Goal: Transaction & Acquisition: Book appointment/travel/reservation

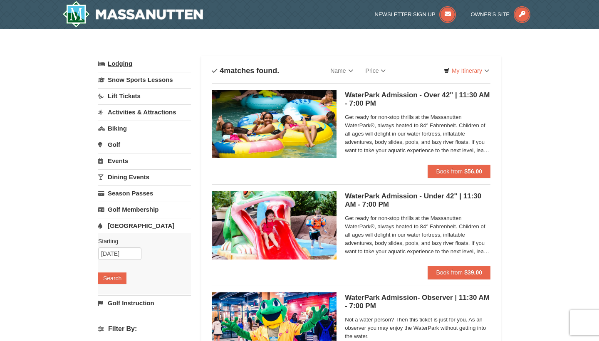
click at [124, 60] on link "Lodging" at bounding box center [144, 63] width 93 height 15
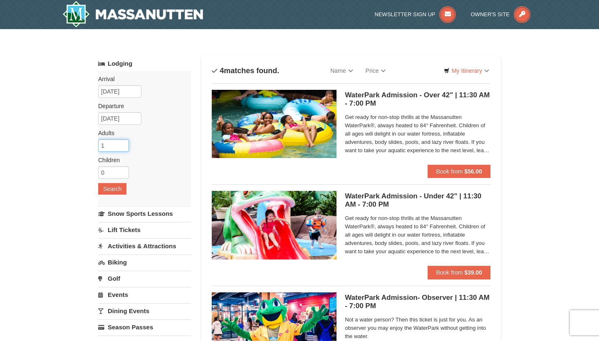
click at [123, 147] on input "1" at bounding box center [113, 145] width 31 height 12
type input "2"
click at [123, 143] on input "2" at bounding box center [113, 145] width 31 height 12
click at [123, 171] on input "1" at bounding box center [113, 172] width 31 height 12
click at [123, 171] on input "2" at bounding box center [113, 172] width 31 height 12
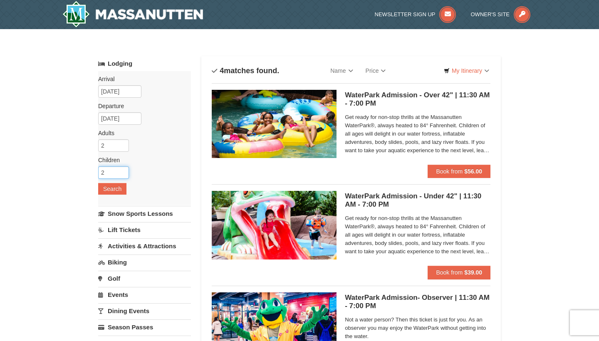
type input "3"
click at [123, 171] on input "3" at bounding box center [113, 172] width 31 height 12
type input "3"
click at [124, 143] on input "3" at bounding box center [113, 145] width 31 height 12
click at [123, 170] on input "4" at bounding box center [113, 172] width 31 height 12
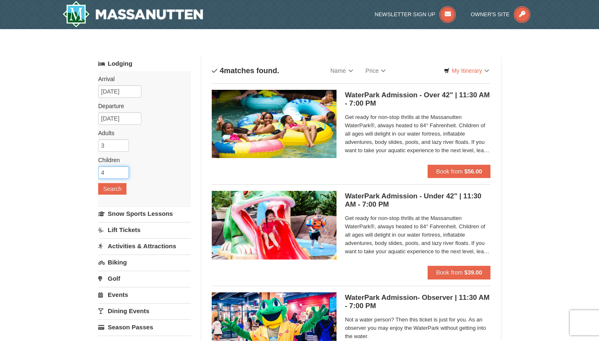
type input "5"
click at [123, 170] on input "5" at bounding box center [113, 172] width 31 height 12
click at [117, 187] on button "Search" at bounding box center [112, 189] width 28 height 12
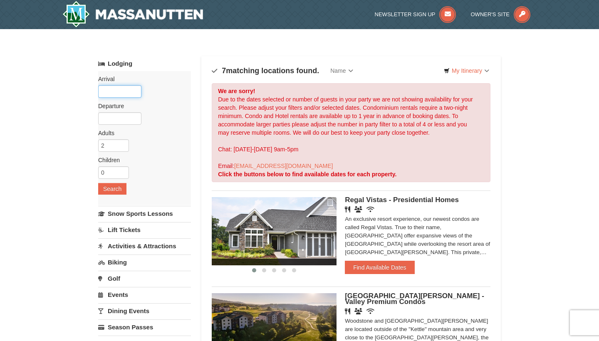
click at [119, 95] on input "text" at bounding box center [119, 91] width 43 height 12
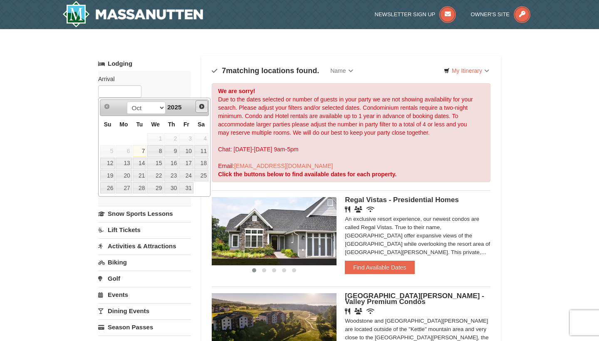
click at [201, 107] on span "Next" at bounding box center [201, 106] width 7 height 7
click at [141, 188] on link "30" at bounding box center [140, 188] width 14 height 12
type input "[DATE]"
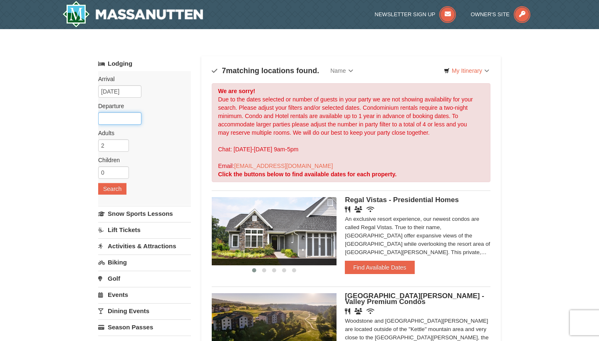
click at [122, 122] on input "text" at bounding box center [119, 118] width 43 height 12
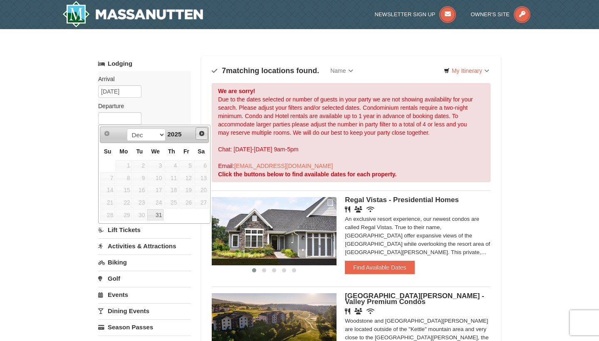
click at [201, 134] on span "Next" at bounding box center [201, 133] width 7 height 7
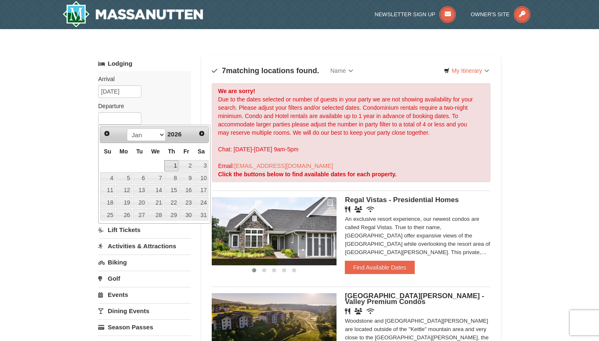
click at [172, 165] on link "1" at bounding box center [171, 166] width 14 height 12
type input "[DATE]"
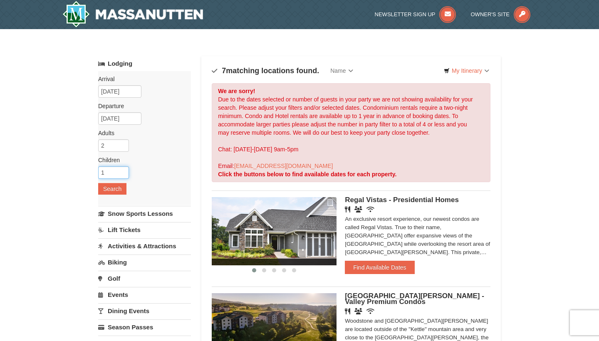
click at [123, 171] on input "1" at bounding box center [113, 172] width 31 height 12
click at [123, 171] on input "2" at bounding box center [113, 172] width 31 height 12
click at [123, 171] on input "3" at bounding box center [113, 172] width 31 height 12
click at [123, 171] on input "4" at bounding box center [113, 172] width 31 height 12
type input "5"
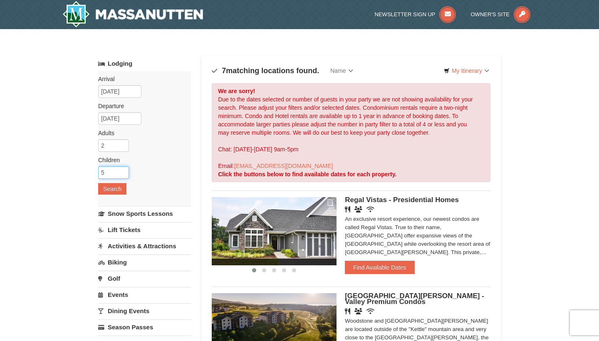
click at [123, 171] on input "5" at bounding box center [113, 172] width 31 height 12
click at [119, 184] on button "Search" at bounding box center [112, 189] width 28 height 12
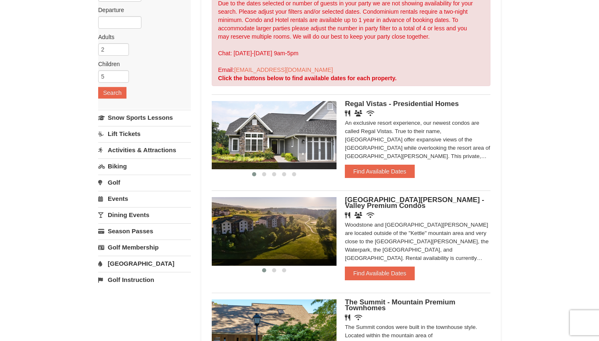
scroll to position [92, 0]
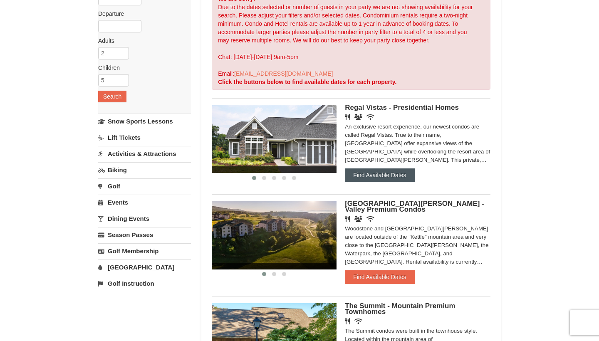
click at [360, 180] on button "Find Available Dates" at bounding box center [379, 174] width 69 height 13
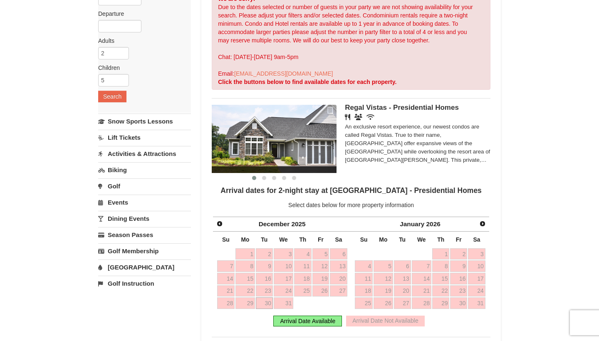
click at [268, 305] on link "30" at bounding box center [264, 303] width 17 height 12
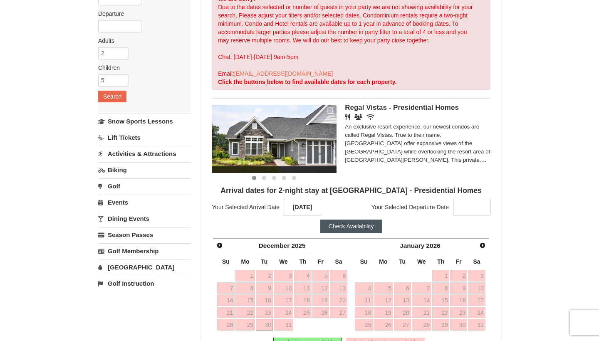
click at [459, 203] on strong at bounding box center [471, 207] width 37 height 17
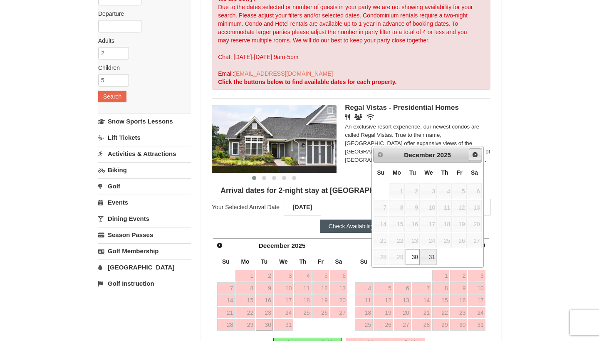
click at [473, 155] on span "Next" at bounding box center [474, 154] width 7 height 7
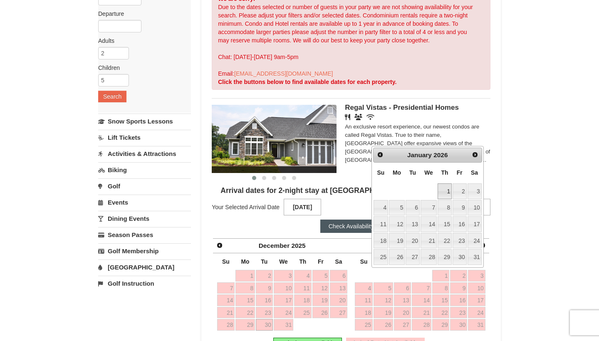
click at [443, 190] on link "1" at bounding box center [444, 191] width 14 height 16
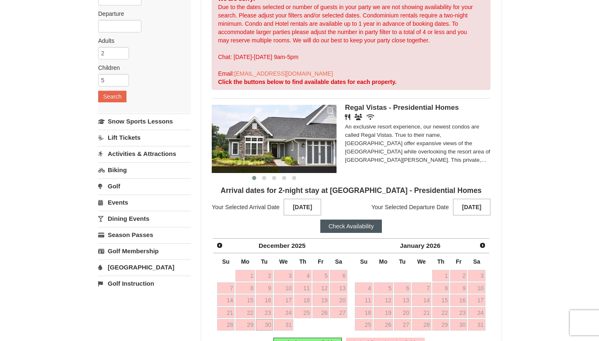
click at [370, 225] on button "Check Availability" at bounding box center [351, 225] width 62 height 13
click at [122, 81] on input "4" at bounding box center [113, 80] width 31 height 12
click at [122, 81] on input "3" at bounding box center [113, 80] width 31 height 12
type input "2"
click at [122, 81] on input "2" at bounding box center [113, 80] width 31 height 12
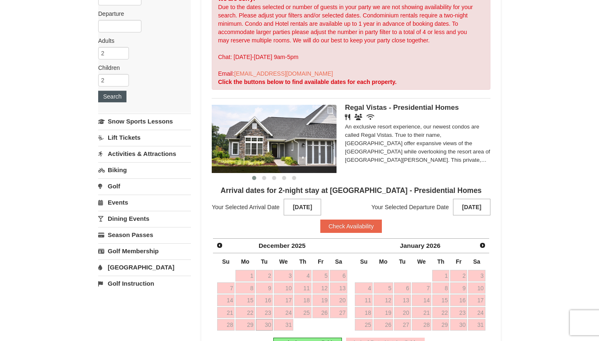
click at [118, 95] on button "Search" at bounding box center [112, 97] width 28 height 12
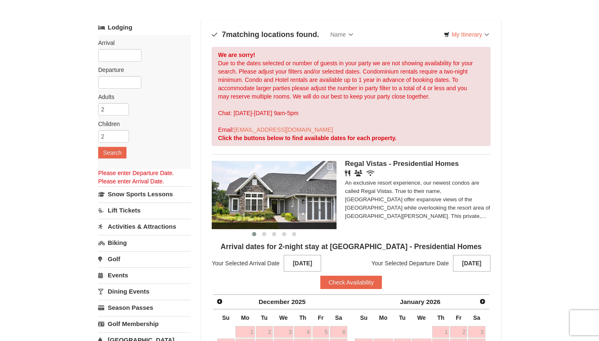
scroll to position [34, 0]
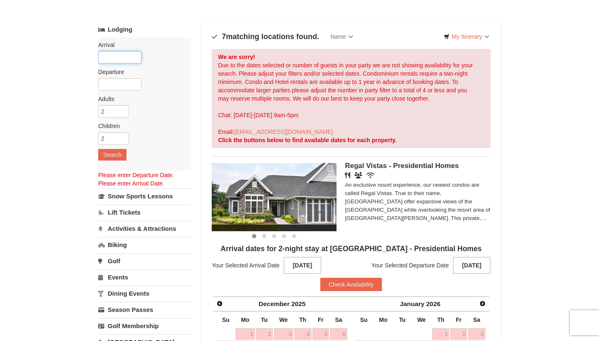
click at [127, 57] on input "text" at bounding box center [119, 57] width 43 height 12
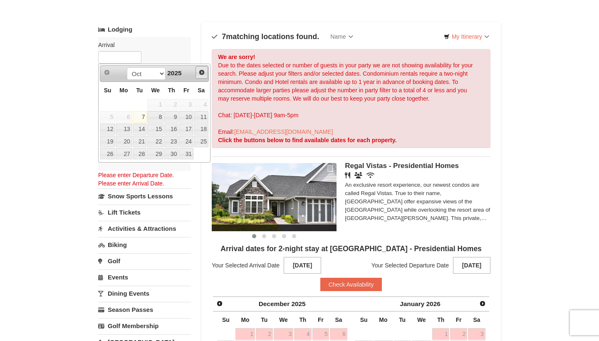
click at [202, 72] on span "Next" at bounding box center [201, 72] width 7 height 7
click at [145, 150] on link "30" at bounding box center [140, 154] width 14 height 12
type input "[DATE]"
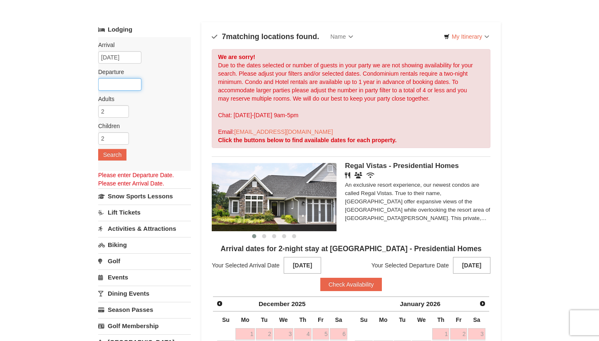
click at [126, 86] on input "text" at bounding box center [119, 84] width 43 height 12
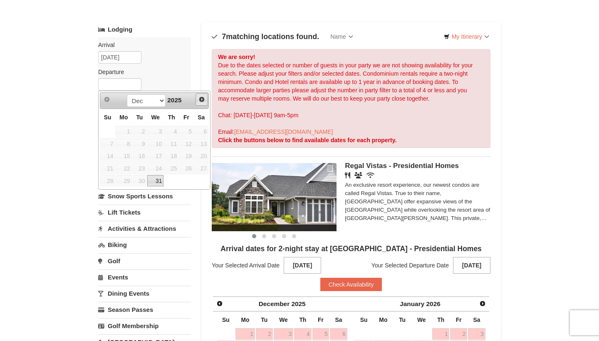
click at [201, 100] on span "Next" at bounding box center [201, 99] width 7 height 7
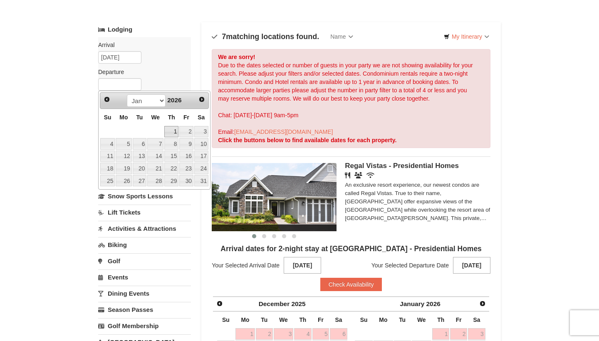
click at [172, 128] on link "1" at bounding box center [171, 132] width 14 height 12
type input "[DATE]"
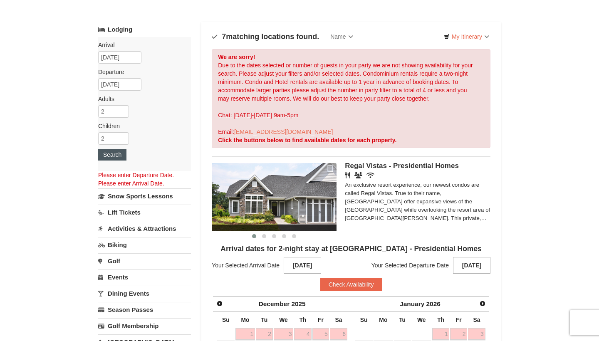
click at [120, 158] on button "Search" at bounding box center [112, 155] width 28 height 12
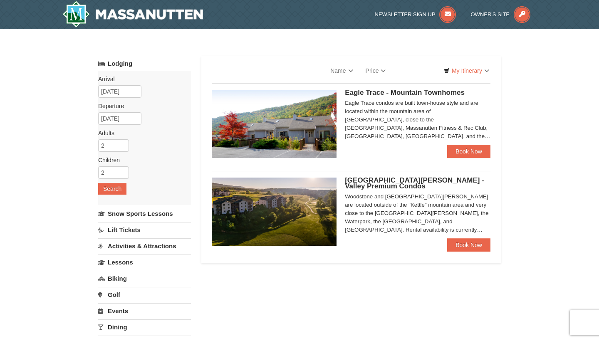
select select "10"
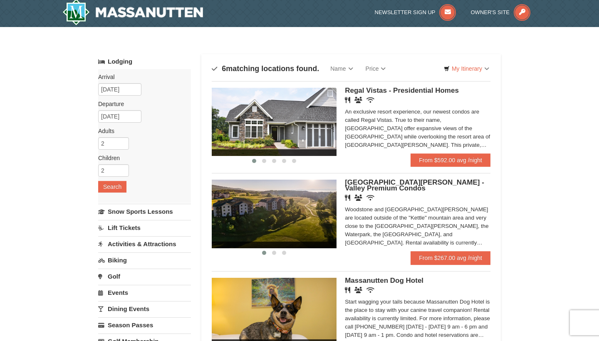
scroll to position [5, 0]
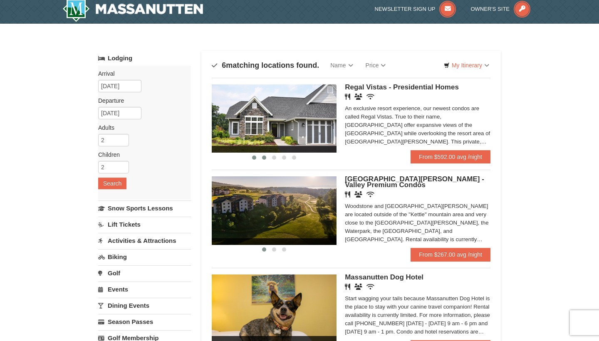
click at [266, 156] on button at bounding box center [264, 157] width 10 height 8
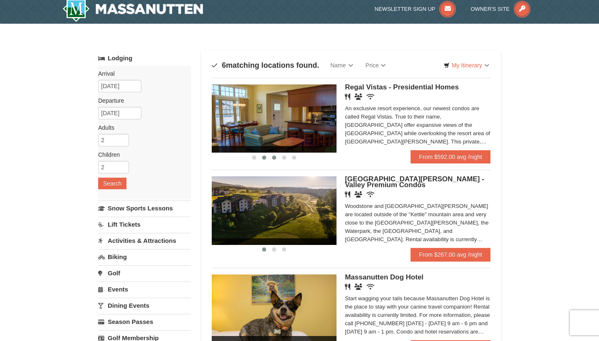
click at [276, 155] on button at bounding box center [274, 157] width 10 height 8
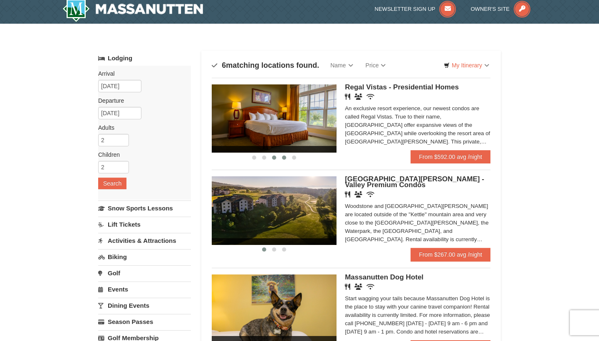
click at [284, 155] on span at bounding box center [284, 157] width 4 height 4
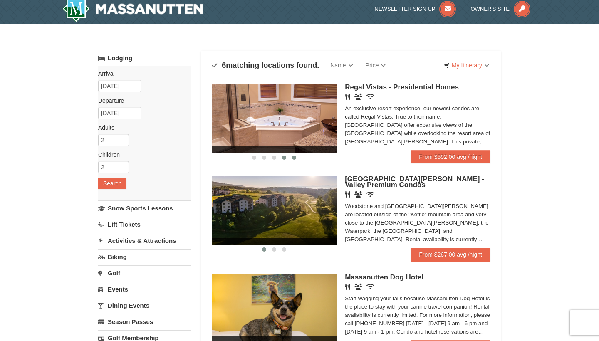
click at [293, 158] on span at bounding box center [294, 157] width 4 height 4
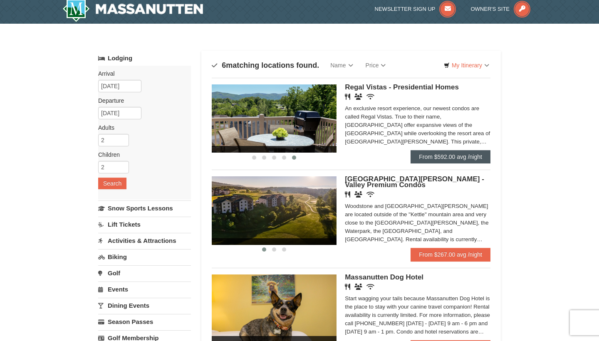
click at [453, 153] on link "From $592.00 avg /night" at bounding box center [450, 156] width 80 height 13
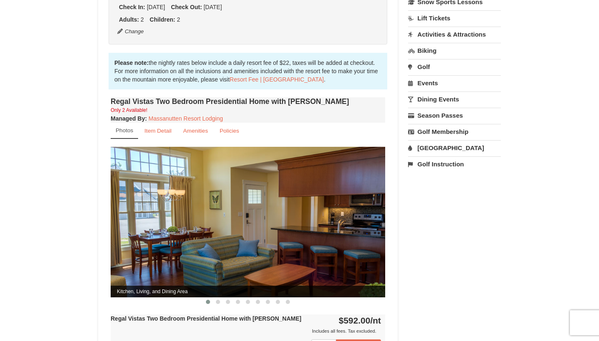
scroll to position [229, 0]
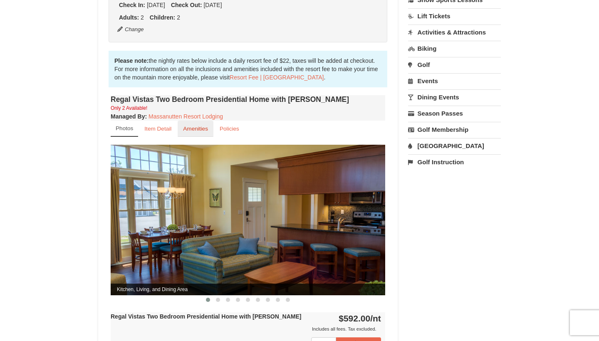
click at [195, 126] on small "Amenities" at bounding box center [195, 129] width 25 height 6
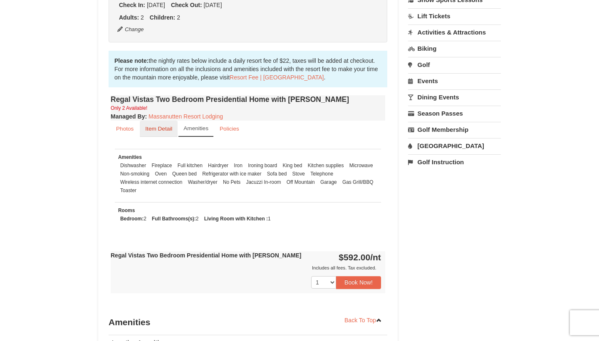
click at [169, 126] on small "Item Detail" at bounding box center [158, 129] width 27 height 6
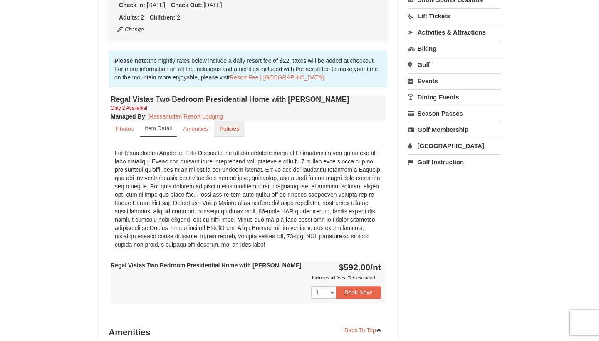
click at [220, 126] on small "Policies" at bounding box center [229, 129] width 20 height 6
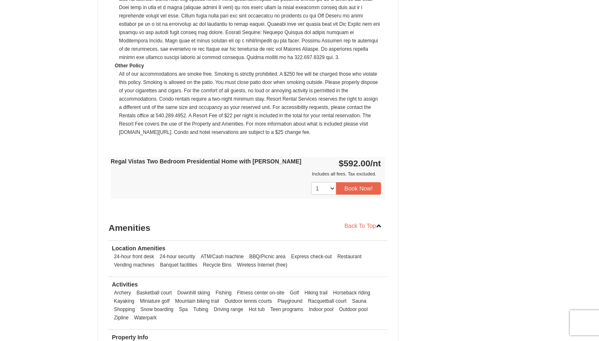
scroll to position [630, 0]
select select "1"
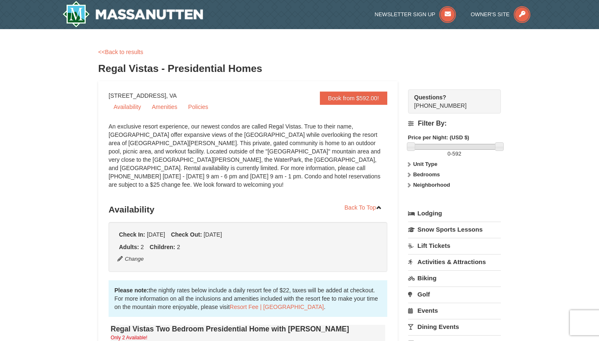
scroll to position [0, 0]
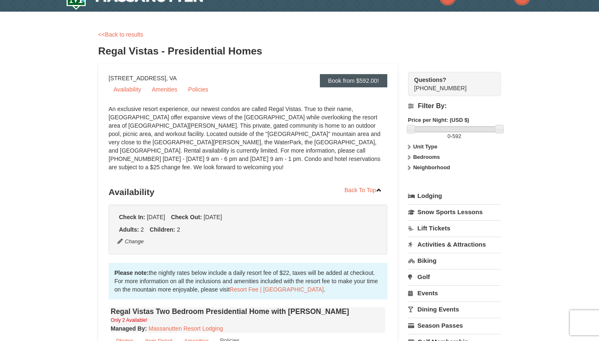
click at [357, 77] on link "Book from $592.00!" at bounding box center [353, 80] width 67 height 13
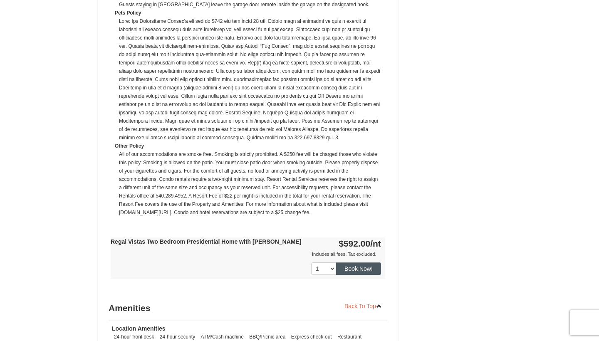
scroll to position [561, 0]
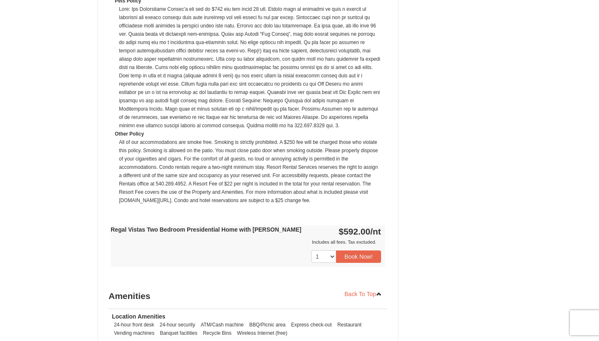
click at [357, 246] on div "1 2 Book Now!" at bounding box center [248, 256] width 274 height 21
click at [357, 250] on button "Book Now!" at bounding box center [358, 256] width 45 height 12
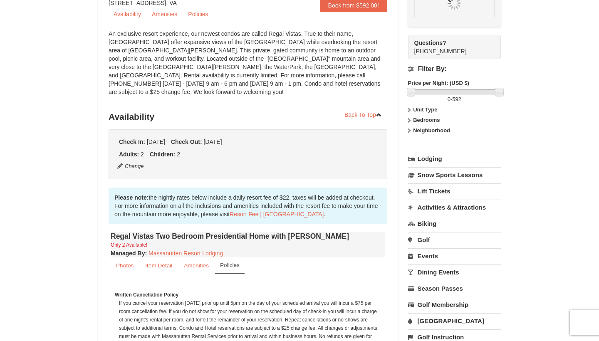
scroll to position [81, 0]
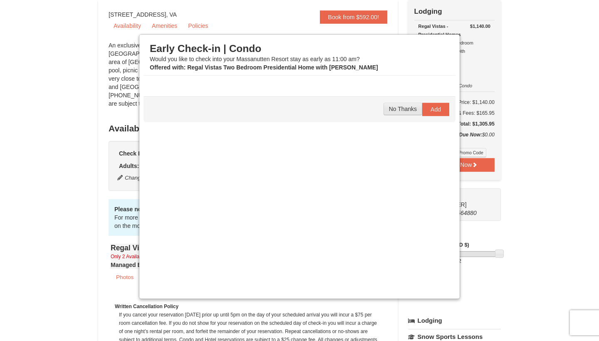
click at [397, 112] on span "No Thanks" at bounding box center [403, 109] width 28 height 7
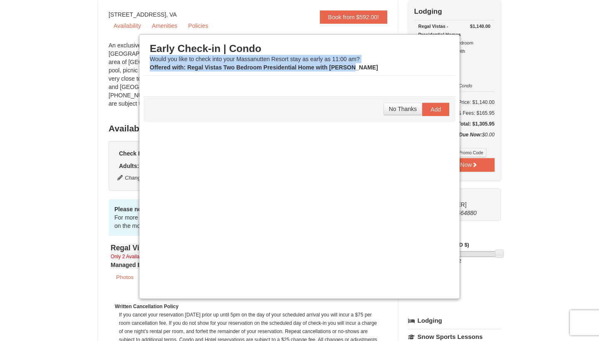
drag, startPoint x: 391, startPoint y: 43, endPoint x: 381, endPoint y: 67, distance: 26.3
click at [381, 67] on div "Early Check-in | Condo Would you like to check into your [GEOGRAPHIC_DATA] stay…" at bounding box center [299, 56] width 299 height 29
click at [381, 67] on div "Offered with : Regal Vistas Two Bedroom Presidential Home with [PERSON_NAME]" at bounding box center [299, 67] width 299 height 8
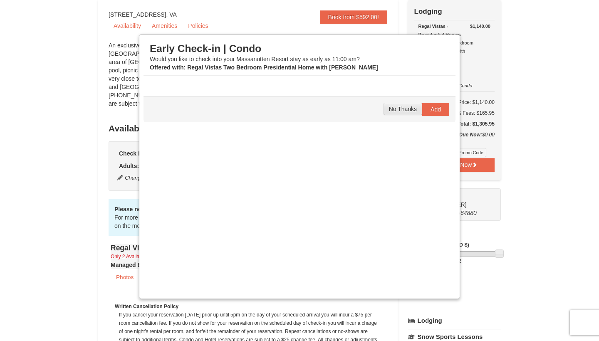
click at [399, 106] on span "No Thanks" at bounding box center [403, 109] width 28 height 7
